Goal: Task Accomplishment & Management: Complete application form

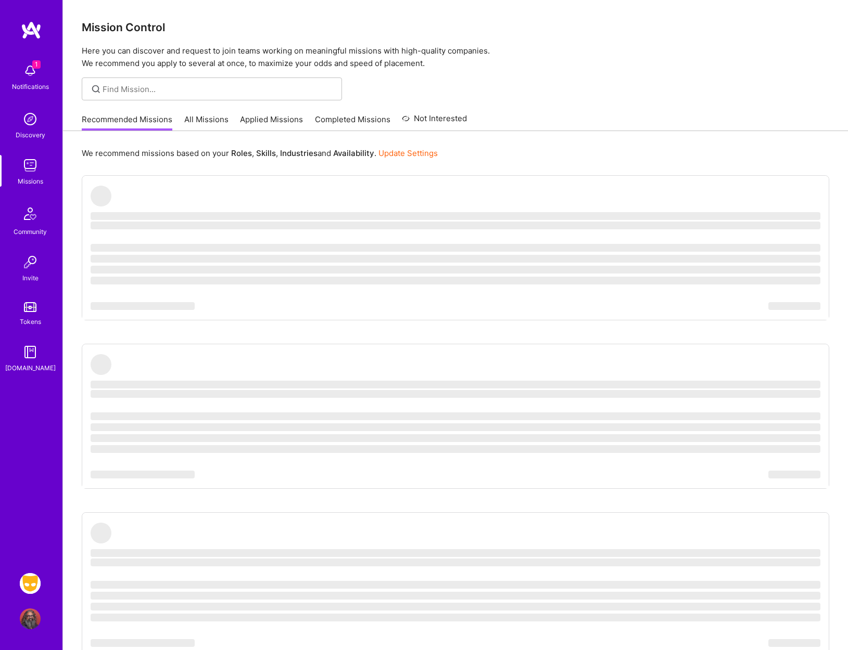
click at [28, 584] on img at bounding box center [30, 583] width 21 height 21
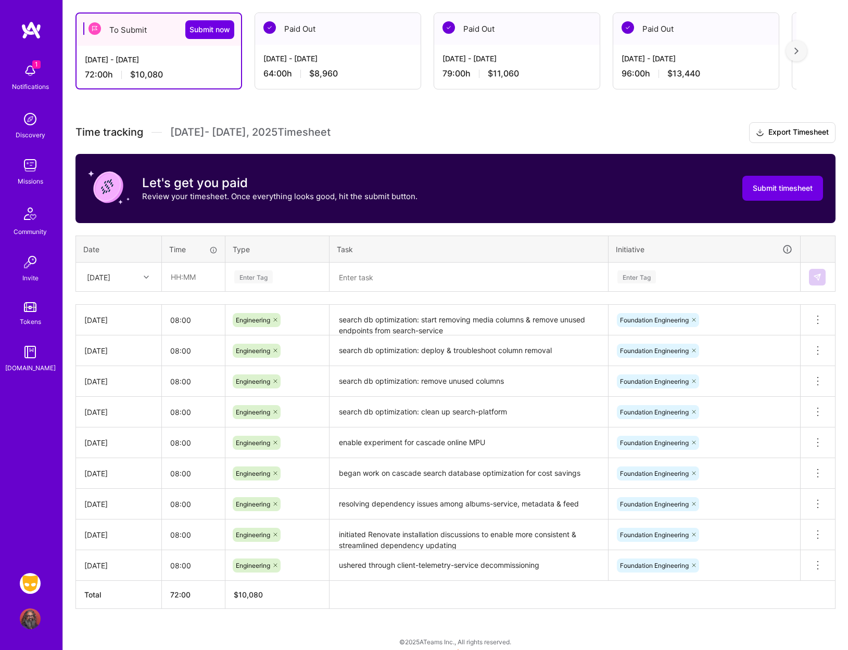
scroll to position [186, 0]
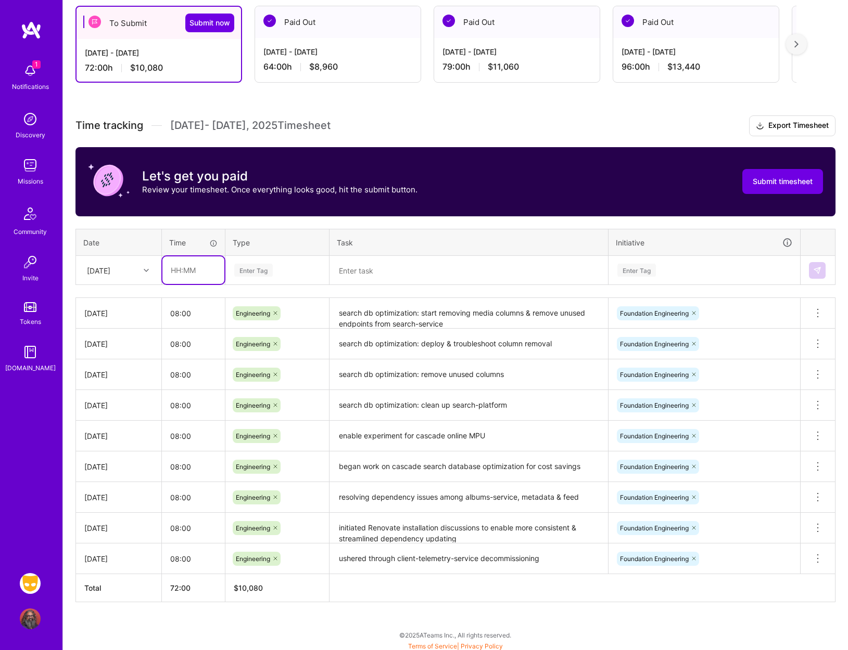
click at [212, 271] on input "text" at bounding box center [193, 270] width 62 height 28
type input "08:00"
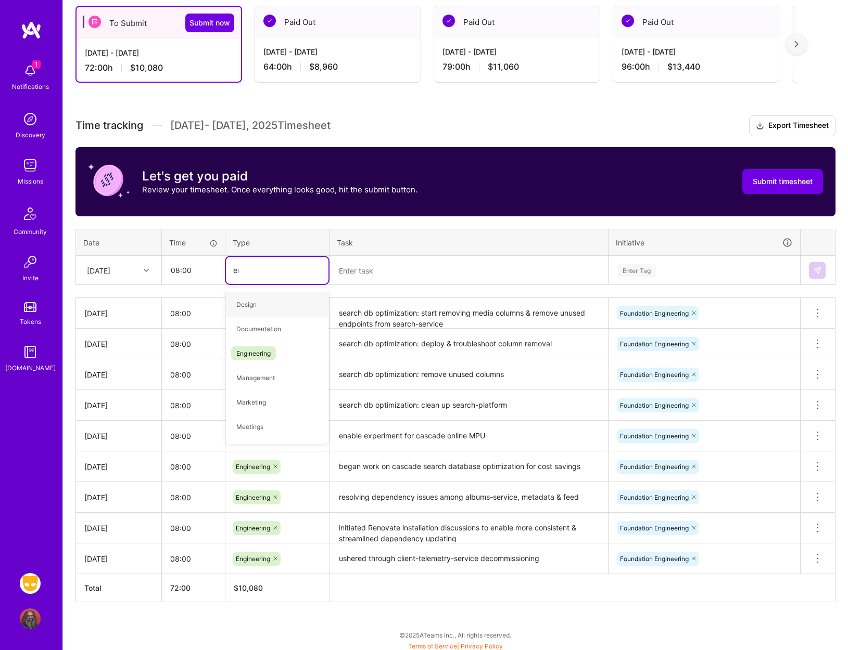
type input "eng"
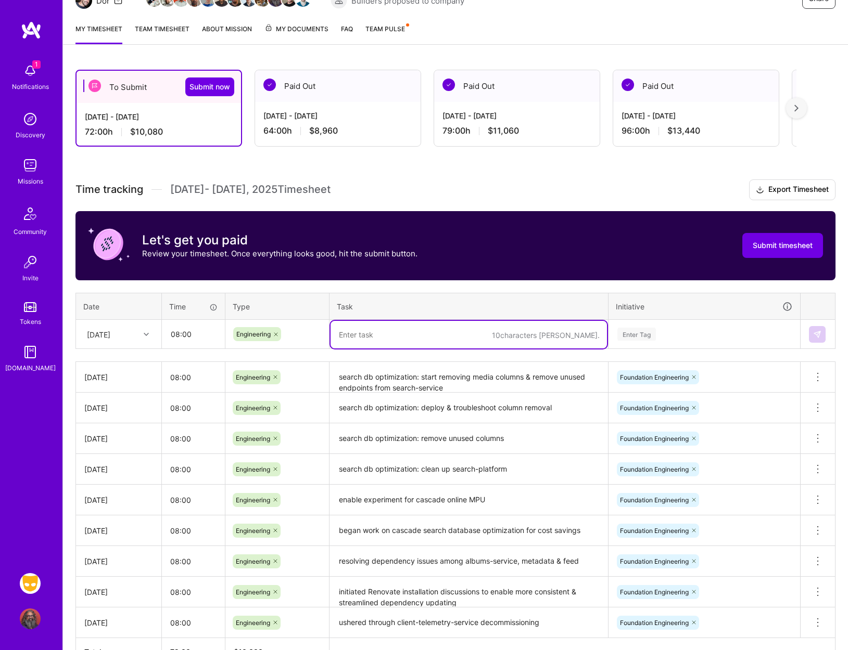
scroll to position [46, 0]
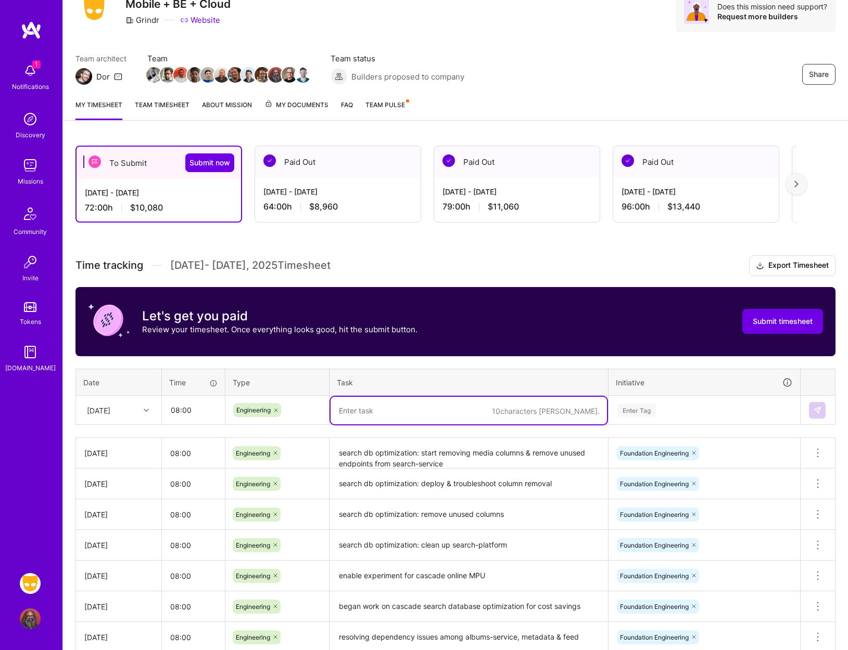
click at [668, 397] on div "Enter Tag" at bounding box center [704, 410] width 190 height 27
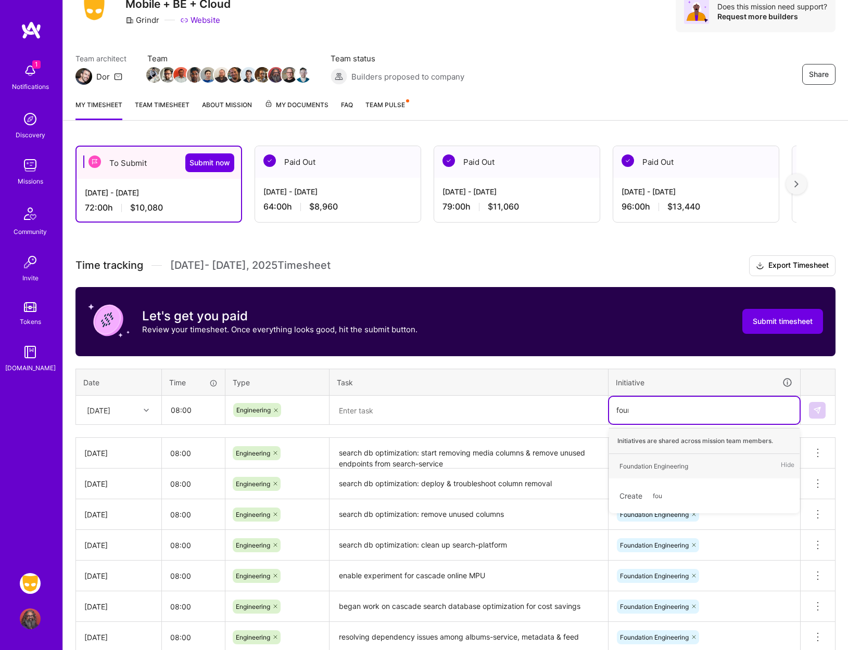
type input "found"
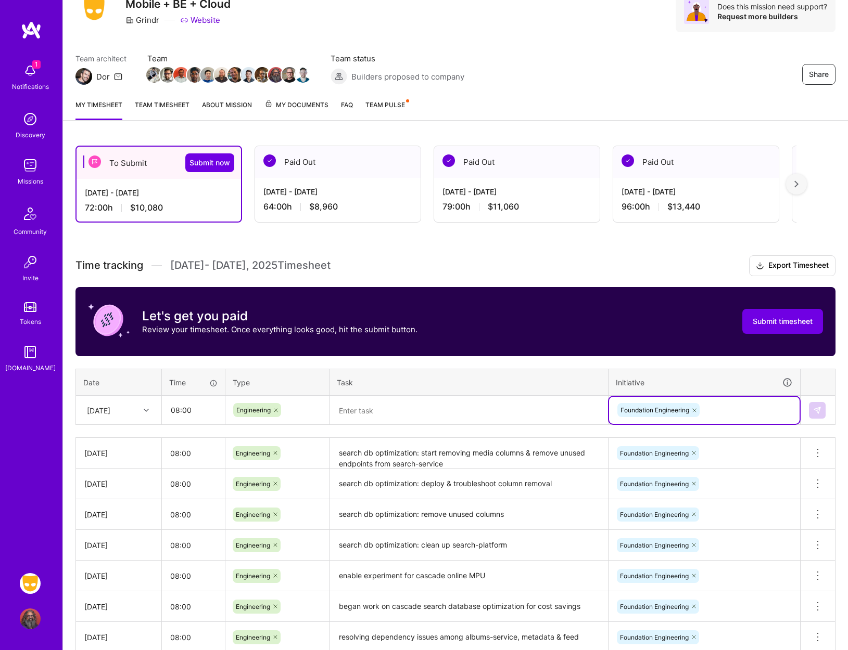
click at [486, 410] on textarea at bounding box center [468, 411] width 276 height 28
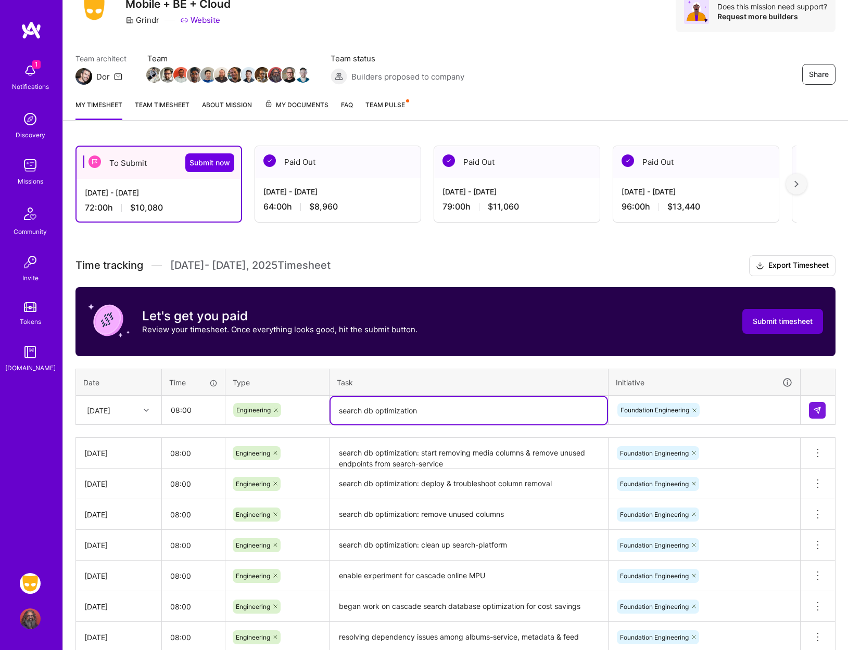
type textarea "search db optimization"
click at [758, 320] on span "Submit timesheet" at bounding box center [782, 321] width 60 height 10
click at [820, 406] on img at bounding box center [817, 410] width 8 height 8
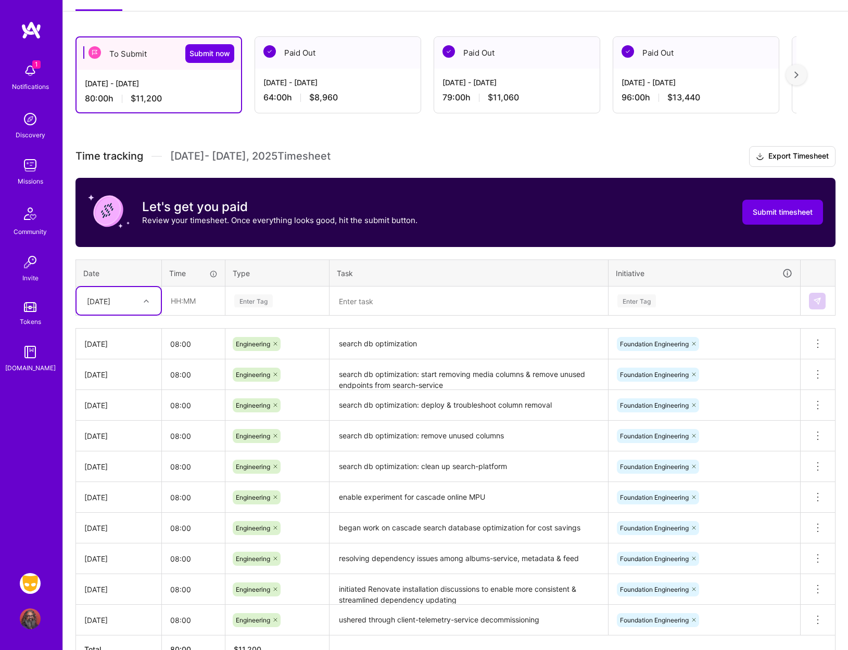
scroll to position [191, 0]
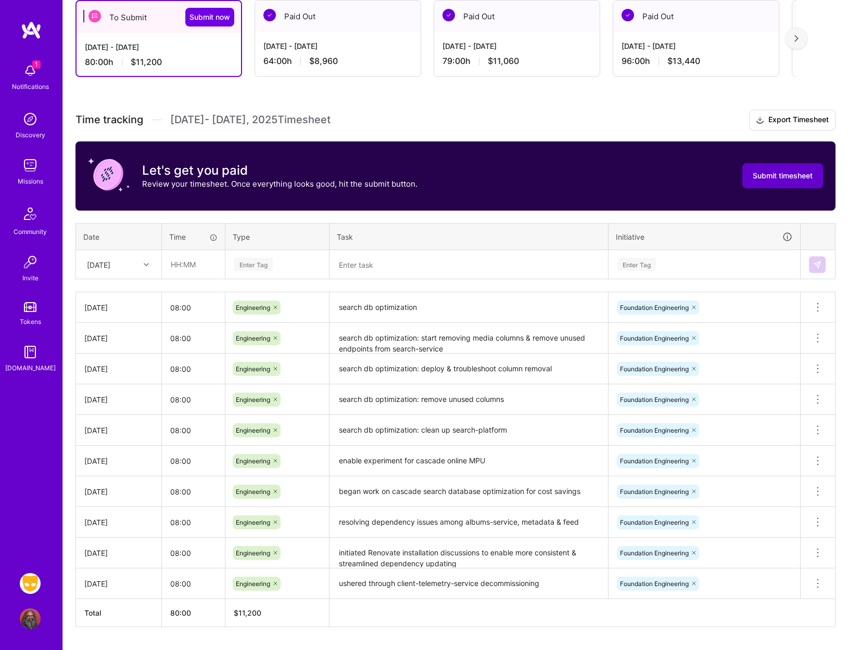
click at [756, 178] on span "Submit timesheet" at bounding box center [782, 176] width 60 height 10
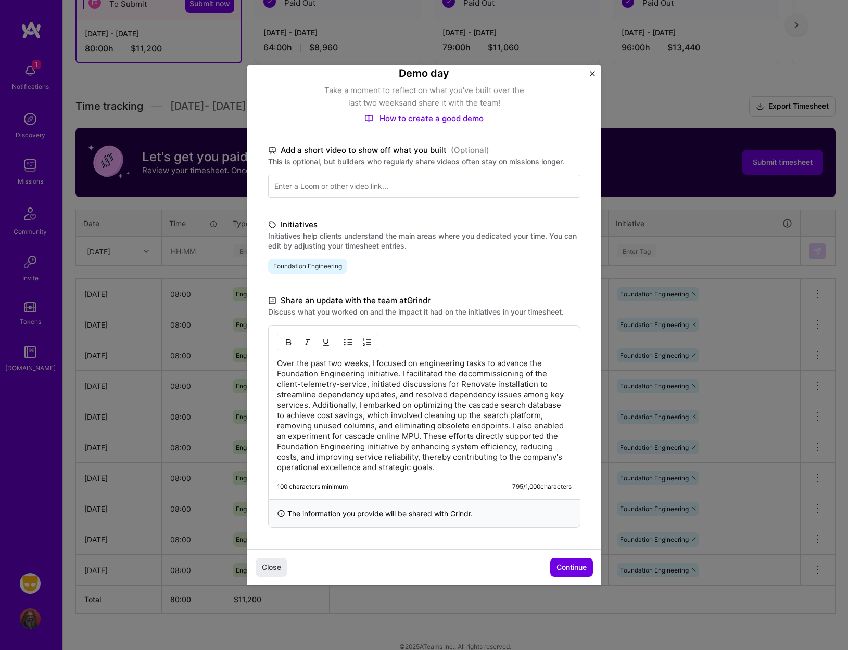
scroll to position [212, 0]
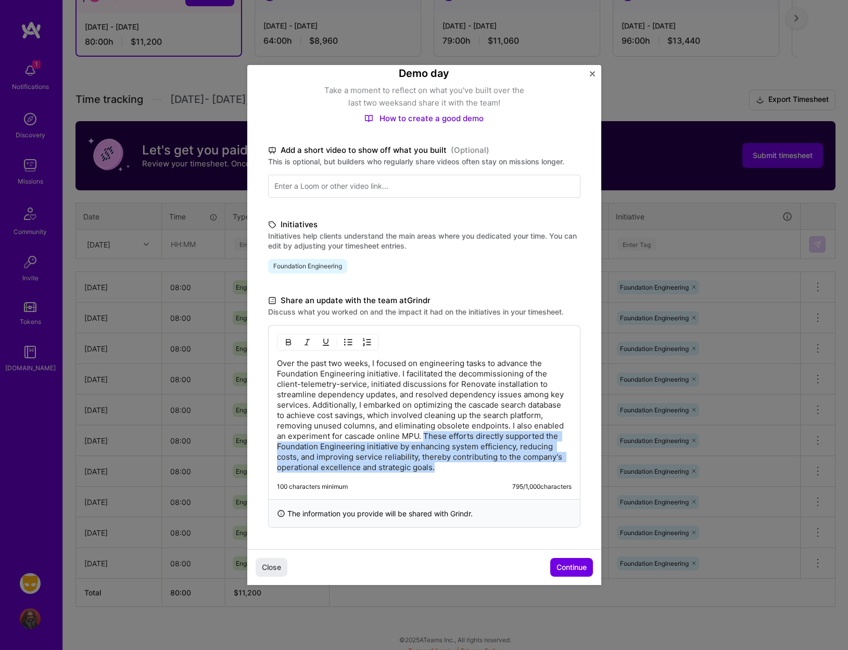
drag, startPoint x: 444, startPoint y: 471, endPoint x: 425, endPoint y: 441, distance: 36.2
click at [425, 441] on p "Over the past two weeks, I focused on engineering tasks to advance the Foundati…" at bounding box center [424, 415] width 294 height 114
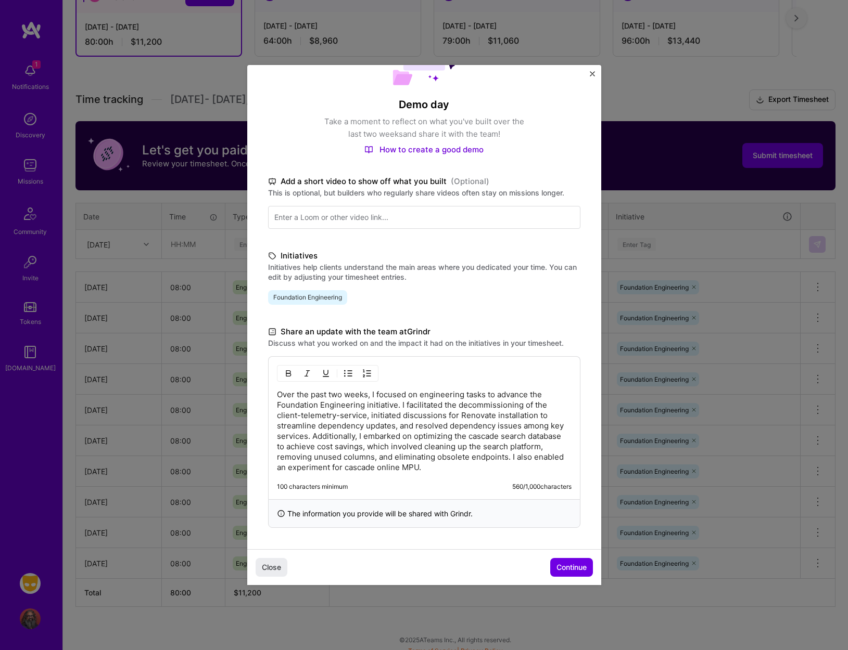
scroll to position [63, 0]
click at [575, 569] on span "Continue" at bounding box center [571, 567] width 30 height 10
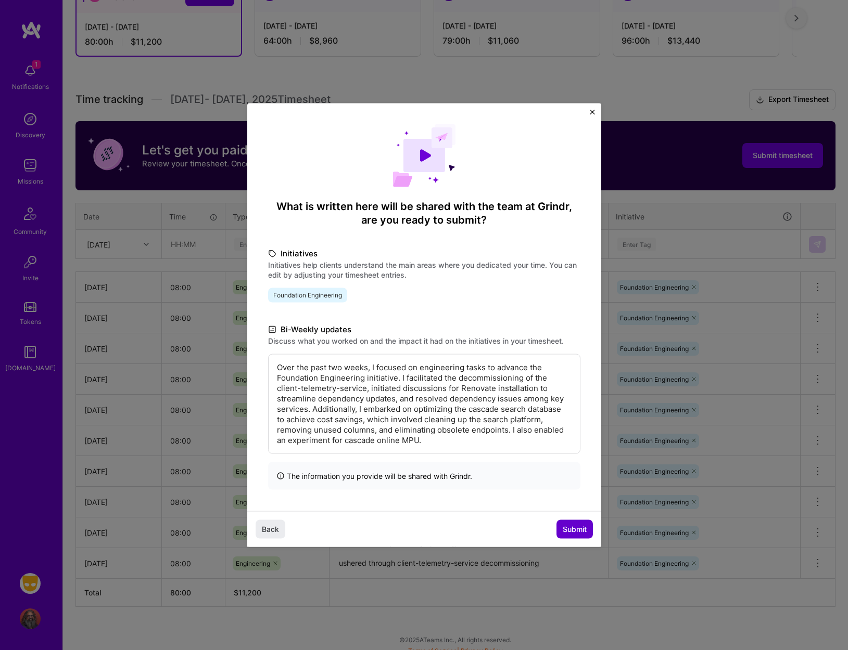
click at [573, 537] on button "Submit" at bounding box center [574, 529] width 36 height 19
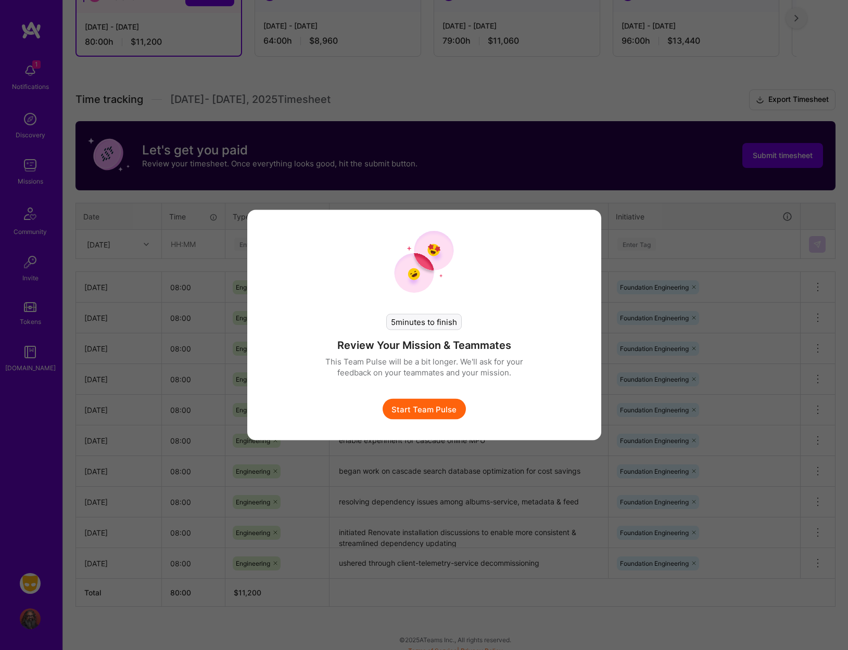
click at [416, 414] on button "Start Team Pulse" at bounding box center [423, 409] width 83 height 21
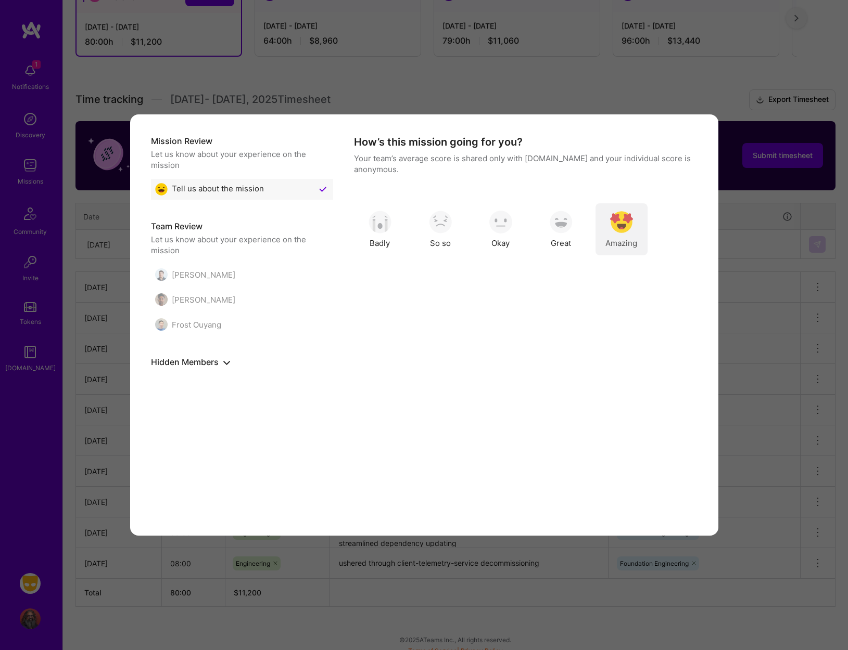
click at [633, 229] on div "Amazing" at bounding box center [621, 229] width 52 height 52
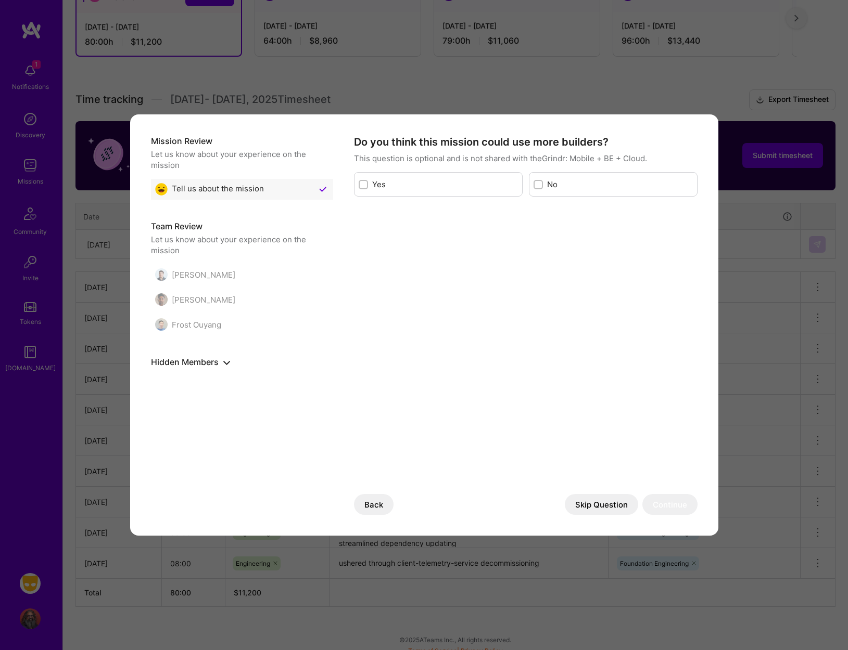
click at [436, 189] on label "Yes" at bounding box center [445, 184] width 146 height 11
click at [368, 189] on input "modal" at bounding box center [364, 185] width 7 height 7
click at [448, 191] on div "Yes" at bounding box center [438, 184] width 169 height 24
click at [419, 189] on label "Yes" at bounding box center [445, 184] width 146 height 11
click at [369, 189] on input "modal" at bounding box center [364, 185] width 9 height 9
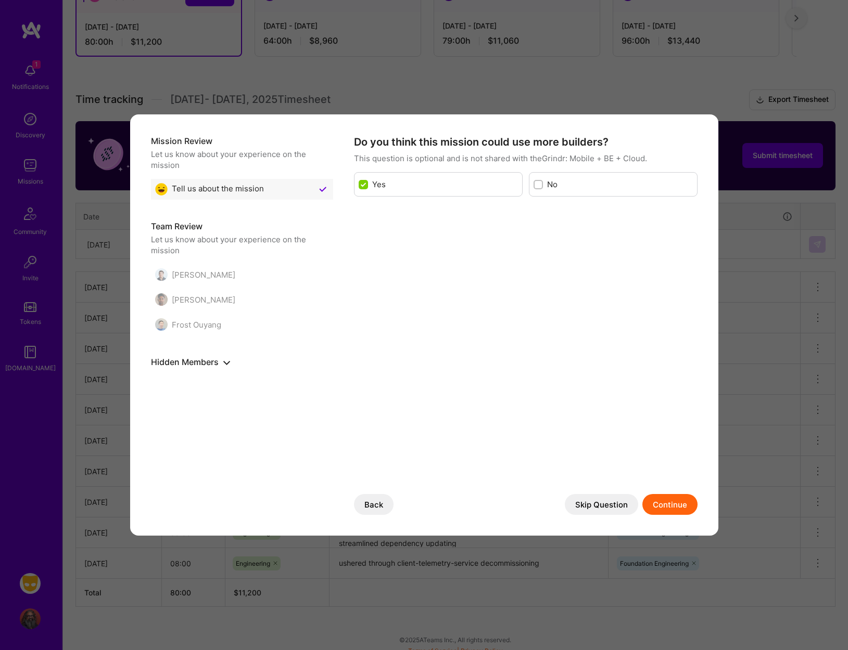
checkbox input "false"
click at [610, 508] on button "Skip Question" at bounding box center [600, 504] width 73 height 21
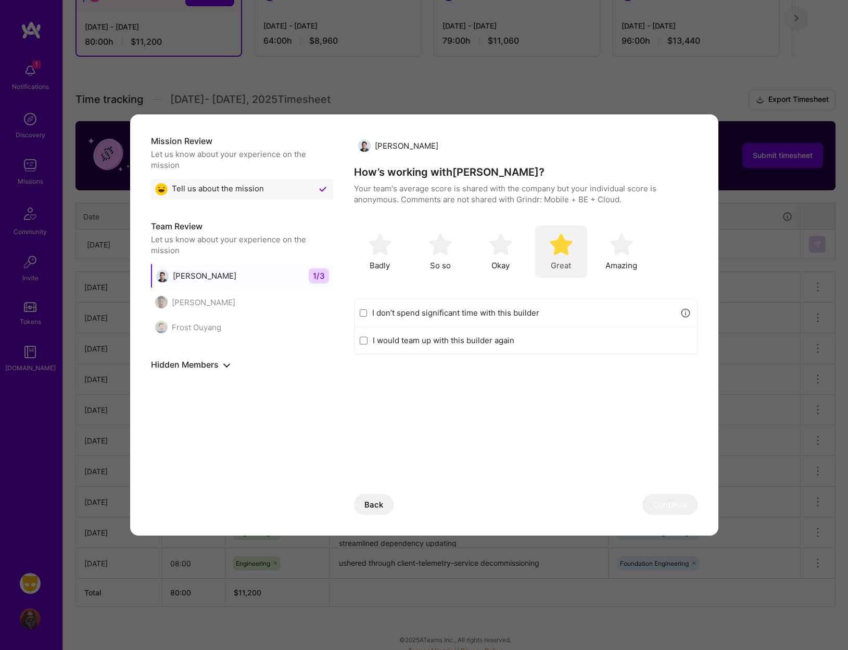
click at [568, 256] on div "Great" at bounding box center [561, 252] width 52 height 52
click at [535, 311] on label "I don’t spend significant time with this builder" at bounding box center [523, 312] width 302 height 11
click at [367, 311] on input "I don’t spend significant time with this builder" at bounding box center [364, 313] width 8 height 8
click at [504, 318] on div "I don’t spend significant time with this builder" at bounding box center [525, 313] width 342 height 28
click at [509, 309] on label "I don’t spend significant time with this builder" at bounding box center [523, 312] width 302 height 11
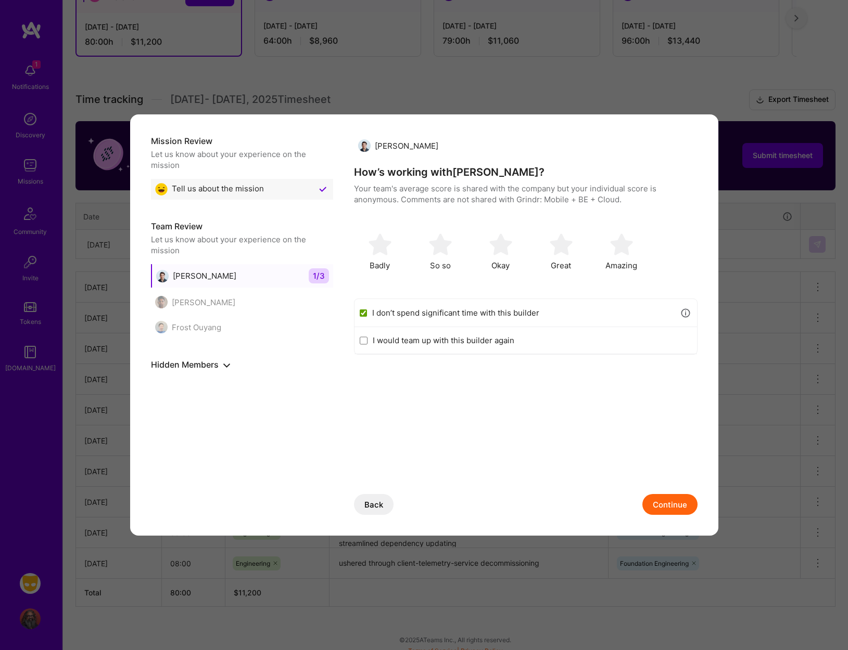
click at [367, 309] on input "I don’t spend significant time with this builder" at bounding box center [364, 313] width 8 height 8
checkbox input "false"
click at [557, 240] on img "modal" at bounding box center [560, 244] width 23 height 23
click at [465, 341] on label "I would team up with this builder again" at bounding box center [532, 340] width 319 height 11
click at [367, 341] on input "I would team up with this builder again" at bounding box center [364, 341] width 8 height 8
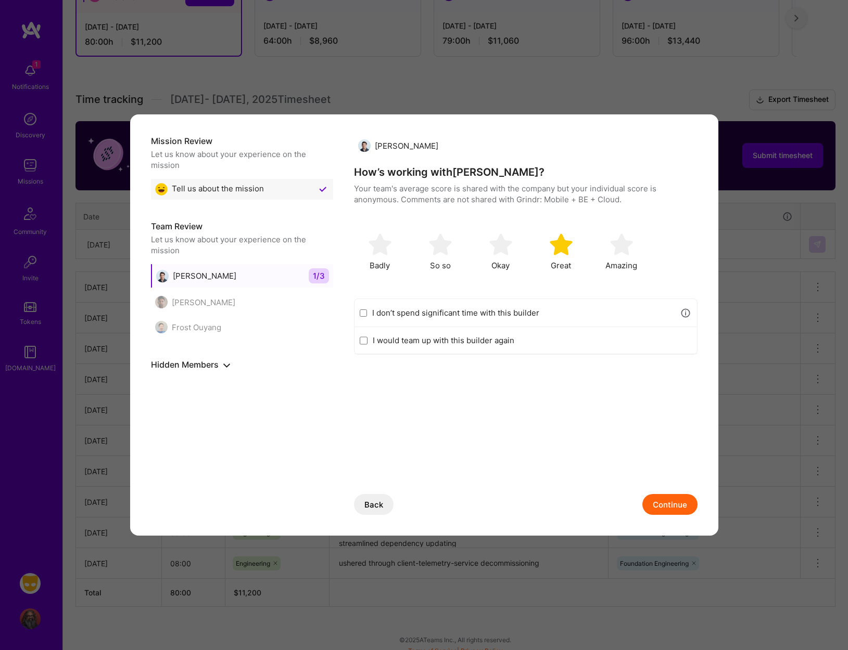
checkbox input "true"
click at [671, 508] on button "Continue" at bounding box center [669, 504] width 55 height 21
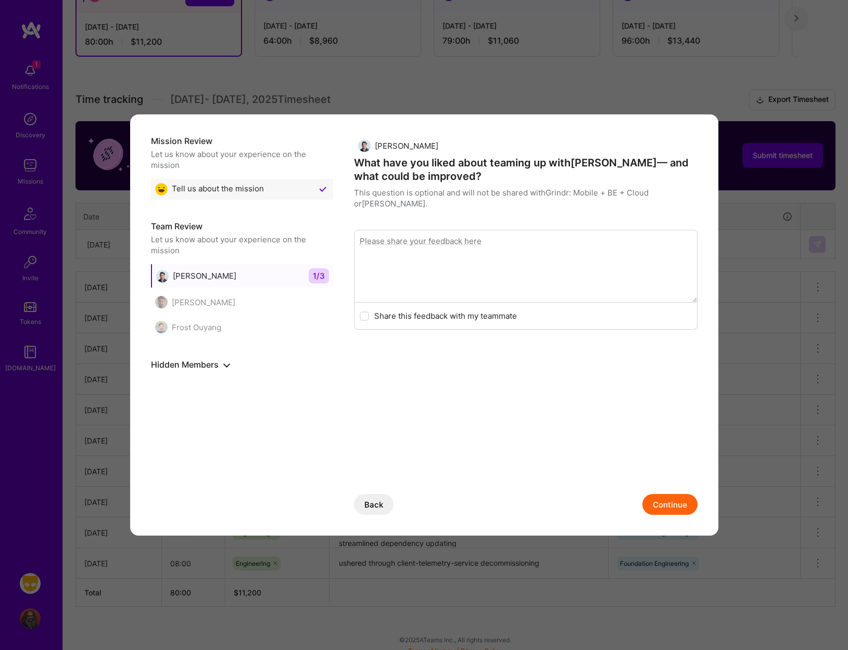
click at [660, 495] on button "Continue" at bounding box center [669, 504] width 55 height 21
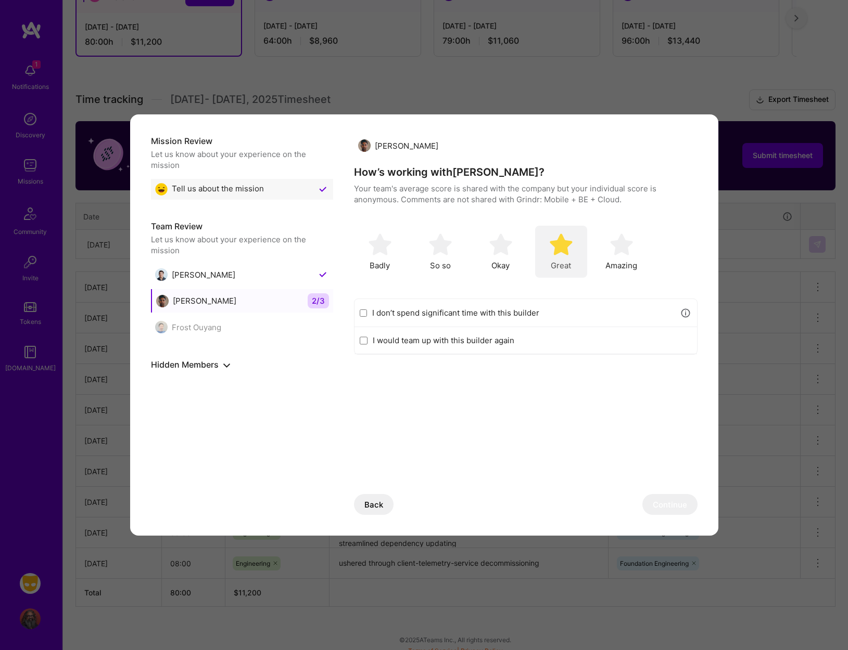
click at [569, 259] on div "Great" at bounding box center [561, 252] width 52 height 52
click at [656, 501] on button "Continue" at bounding box center [669, 504] width 55 height 21
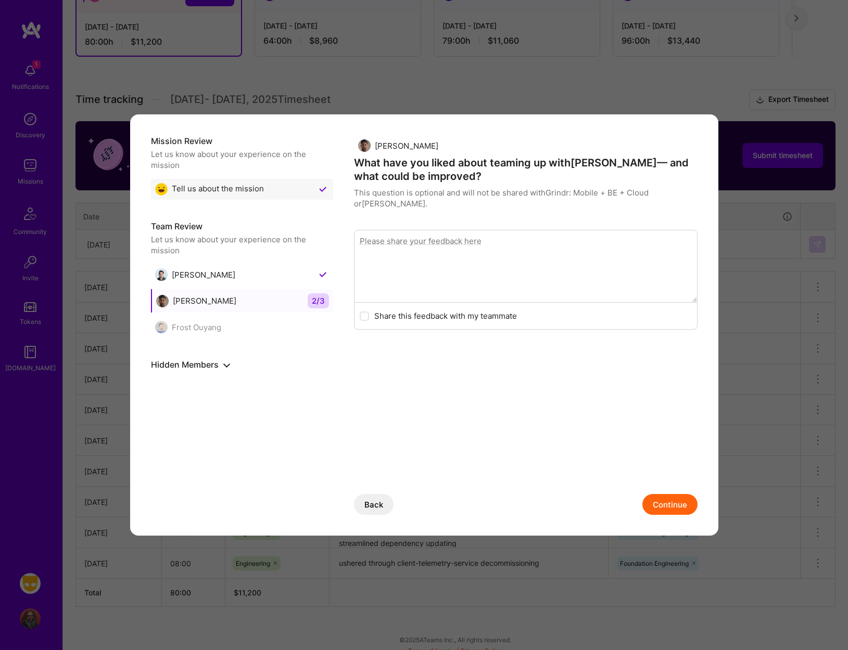
click at [656, 501] on button "Continue" at bounding box center [669, 504] width 55 height 21
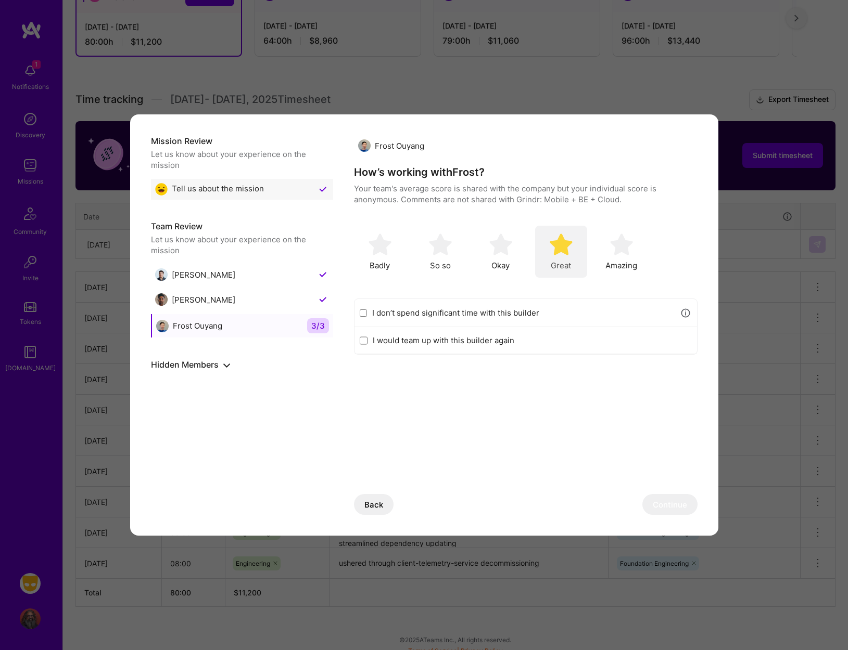
click at [573, 248] on div "Great" at bounding box center [561, 252] width 52 height 52
click at [665, 510] on button "Continue" at bounding box center [669, 504] width 55 height 21
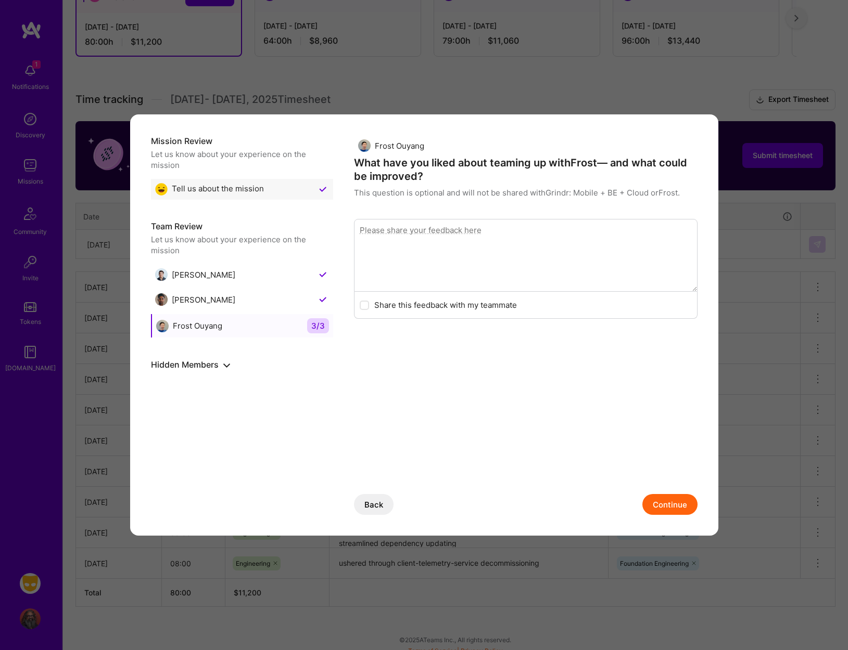
click at [666, 506] on button "Continue" at bounding box center [669, 504] width 55 height 21
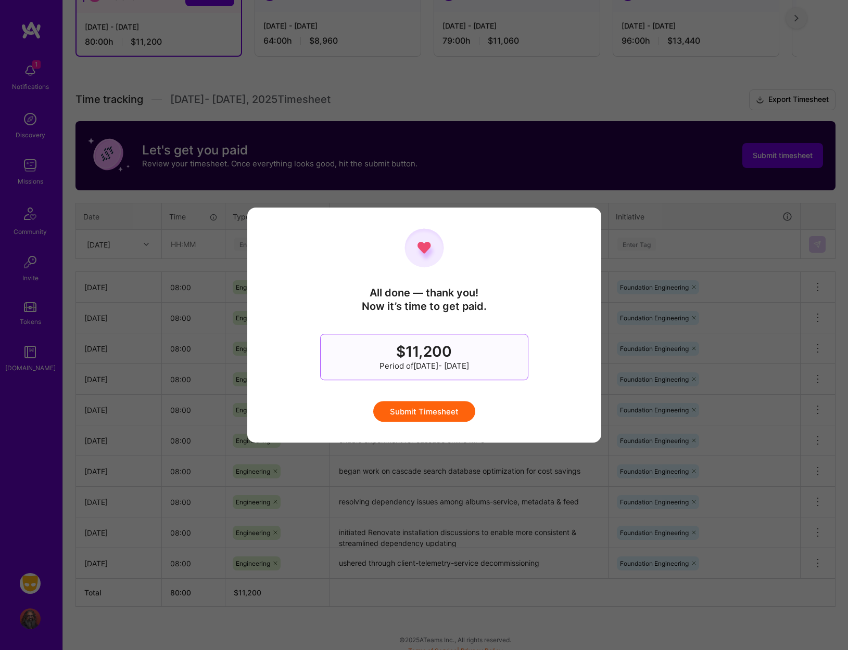
click at [435, 412] on button "Submit Timesheet" at bounding box center [424, 411] width 102 height 21
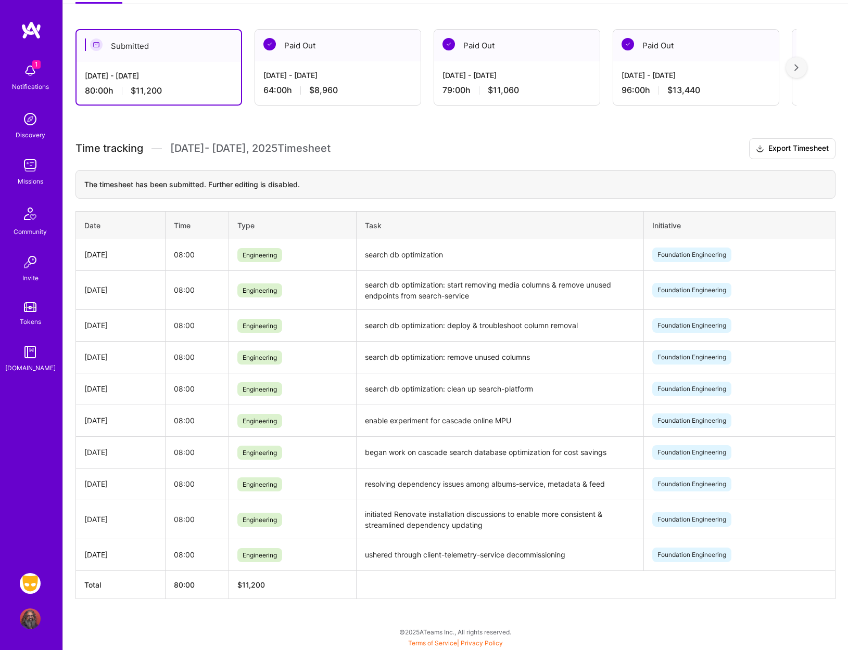
scroll to position [0, 0]
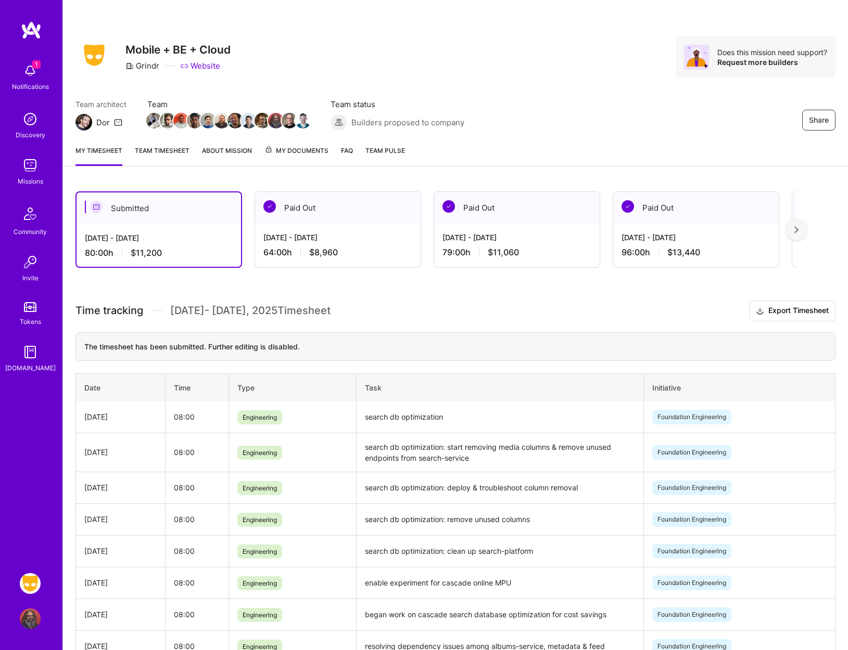
click at [597, 146] on div "My timesheet Team timesheet About Mission My Documents FAQ Team Pulse" at bounding box center [455, 152] width 785 height 30
